Goal: Task Accomplishment & Management: Manage account settings

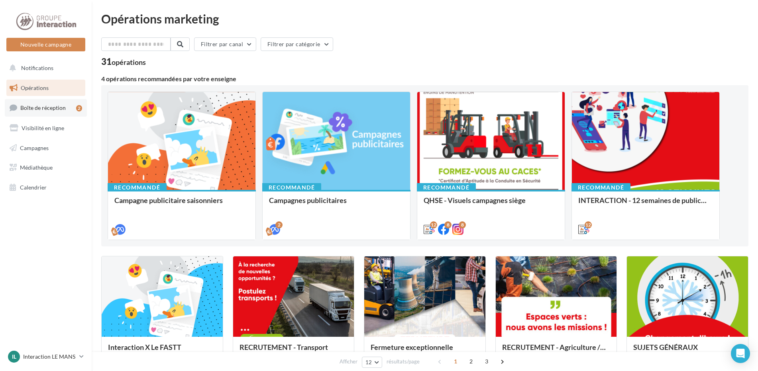
click at [25, 107] on span "Boîte de réception" at bounding box center [42, 107] width 45 height 7
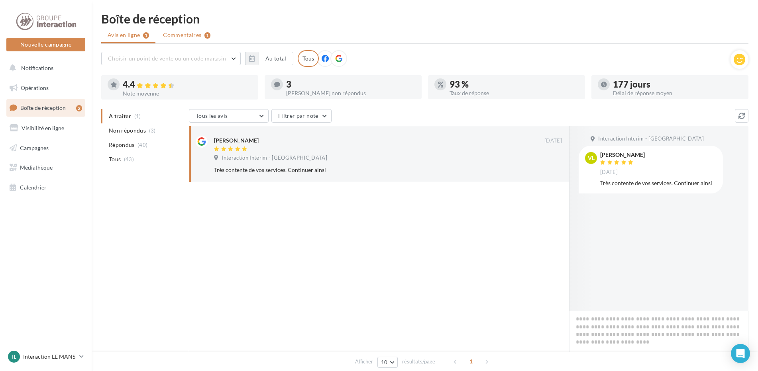
click at [181, 35] on span "Commentaires" at bounding box center [182, 35] width 38 height 8
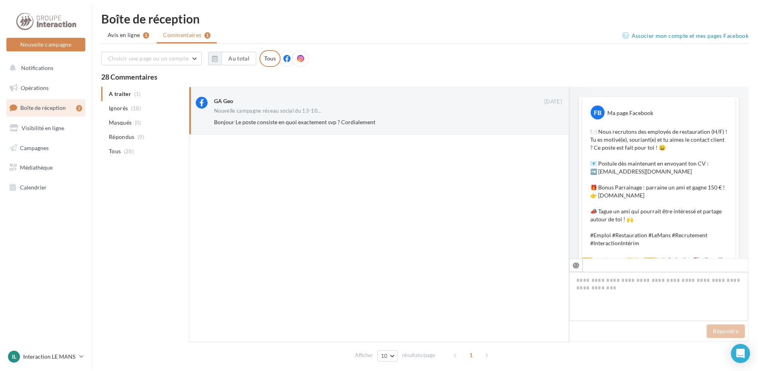
scroll to position [207, 0]
